Goal: Check status: Check status

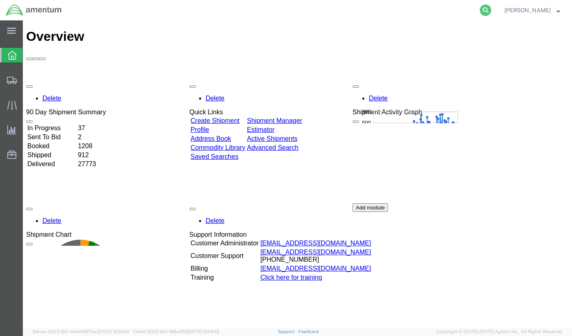
click at [486, 9] on icon at bounding box center [485, 9] width 11 height 11
click at [456, 10] on input "search" at bounding box center [356, 10] width 248 height 20
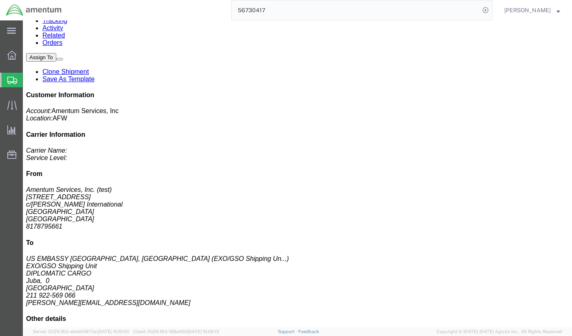
scroll to position [163, 0]
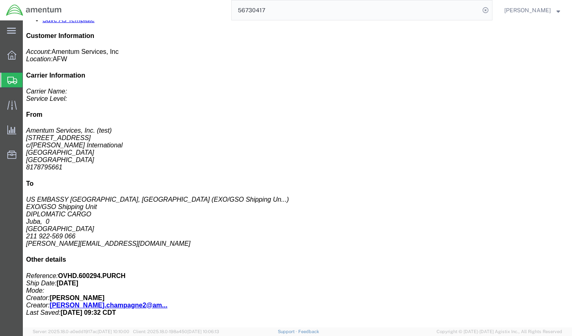
click p "Total value: 1000.00 USD"
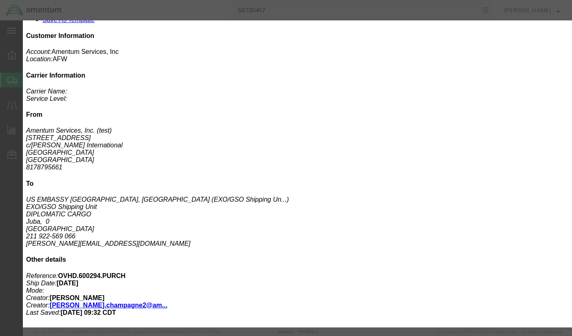
click icon "button"
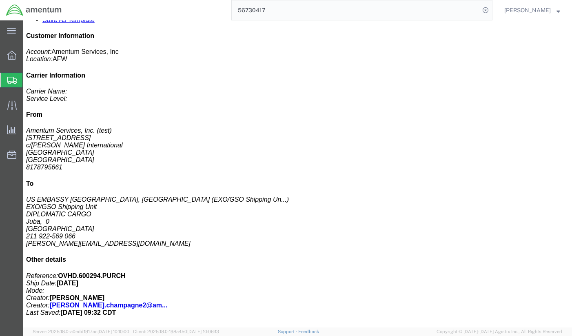
drag, startPoint x: 201, startPoint y: 7, endPoint x: 172, endPoint y: 6, distance: 29.4
click at [172, 6] on div "56730417" at bounding box center [280, 10] width 425 height 20
type input "56729566"
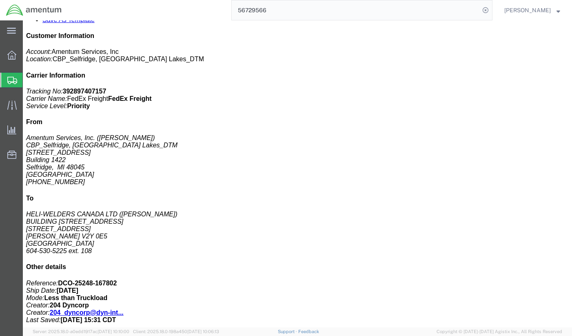
click div "HORIZANTAL STAB. Pieces: 1.00 Each Total value: 1964.52 USD SKU: 355A13-0520-03…"
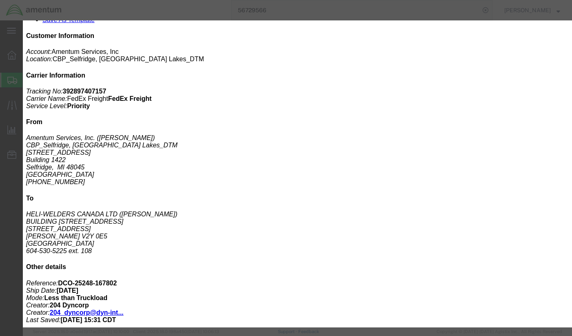
drag, startPoint x: 493, startPoint y: 23, endPoint x: 485, endPoint y: 23, distance: 7.8
click icon "button"
